Goal: Find specific page/section: Find specific page/section

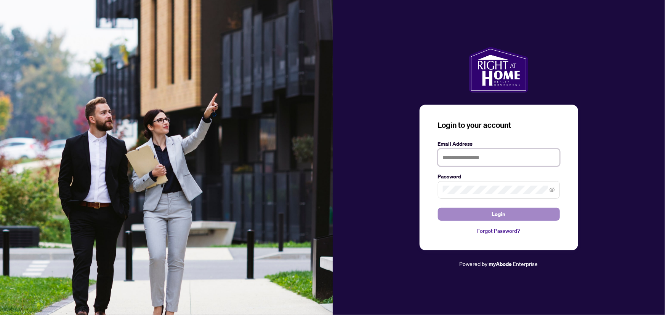
type input "**********"
click at [503, 216] on span "Login" at bounding box center [499, 214] width 14 height 12
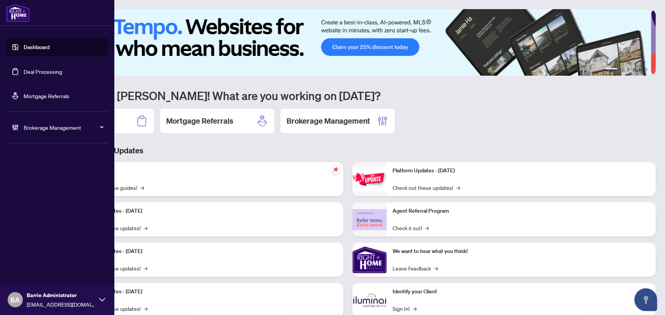
click at [43, 72] on link "Deal Processing" at bounding box center [43, 71] width 38 height 7
